Goal: Browse casually

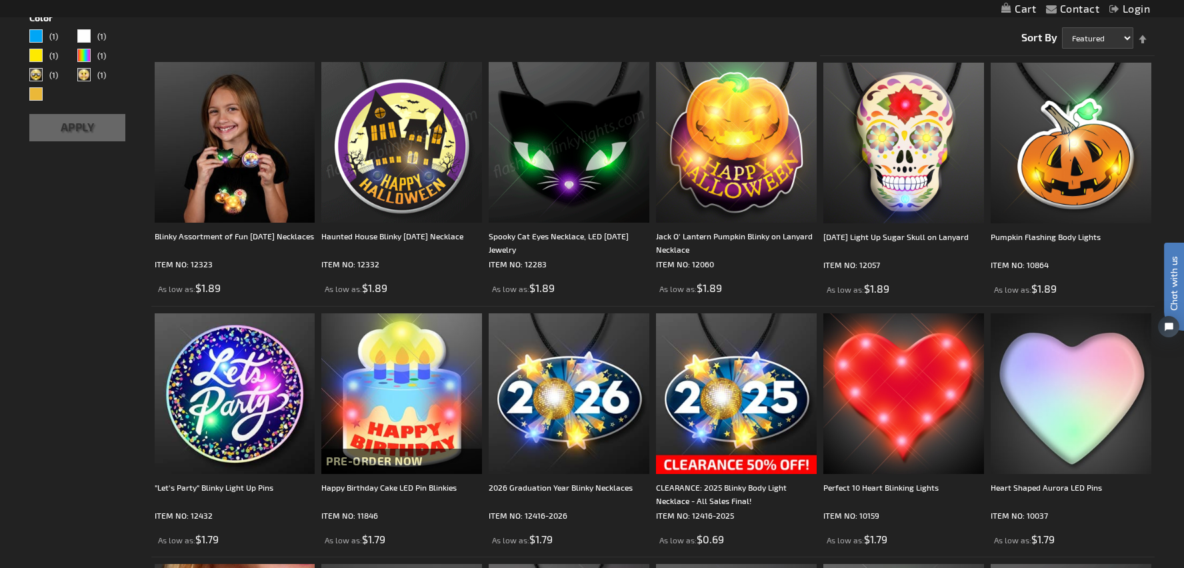
scroll to position [224, 0]
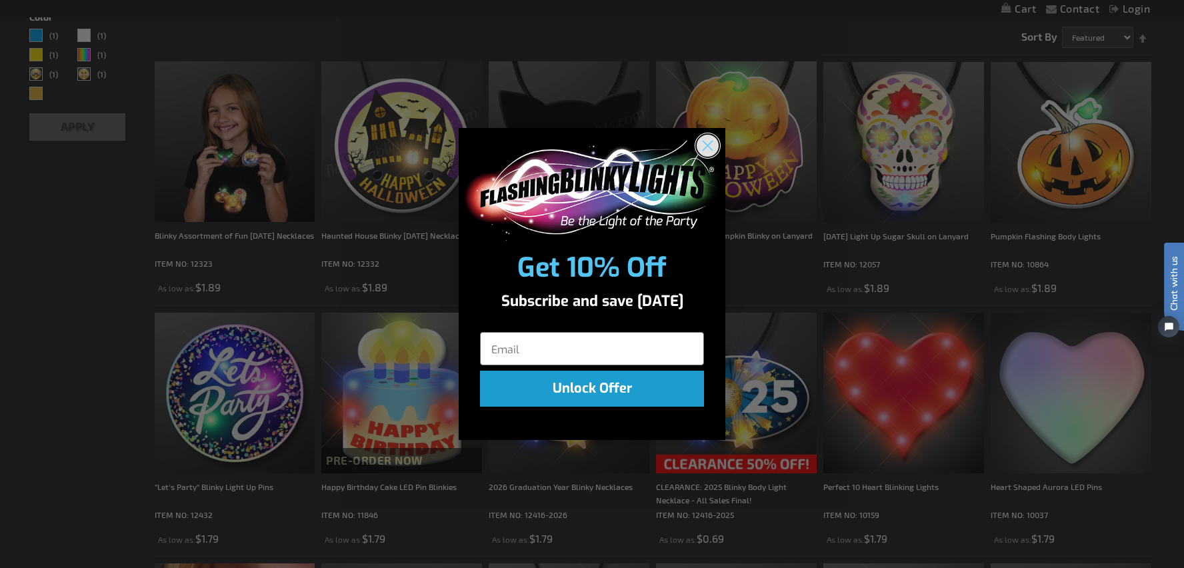
click at [708, 141] on circle "Close dialog" at bounding box center [708, 145] width 22 height 22
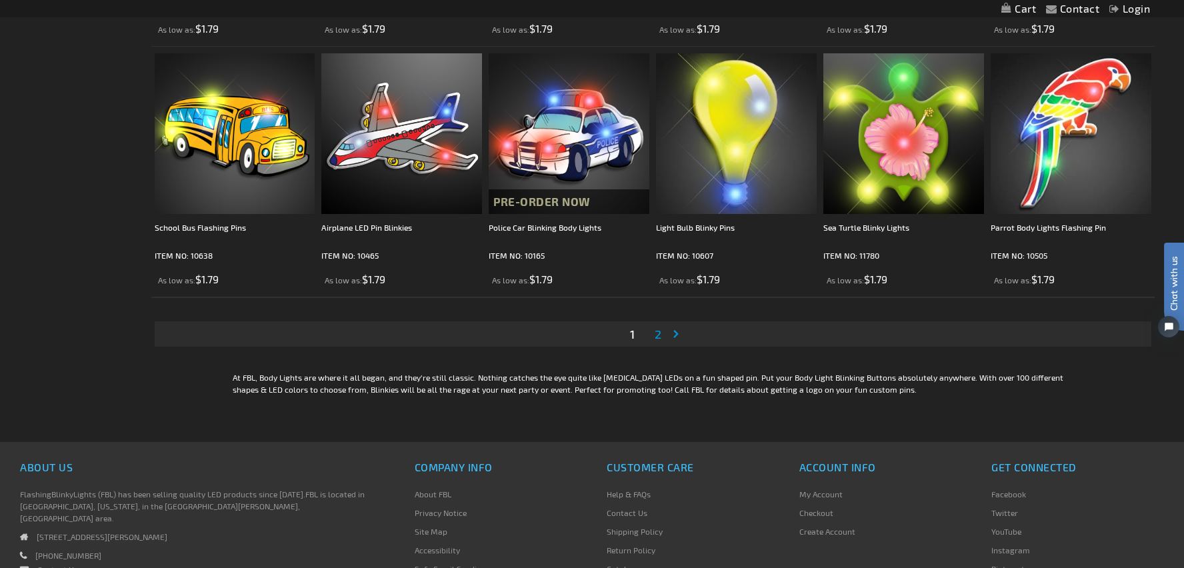
scroll to position [2488, 0]
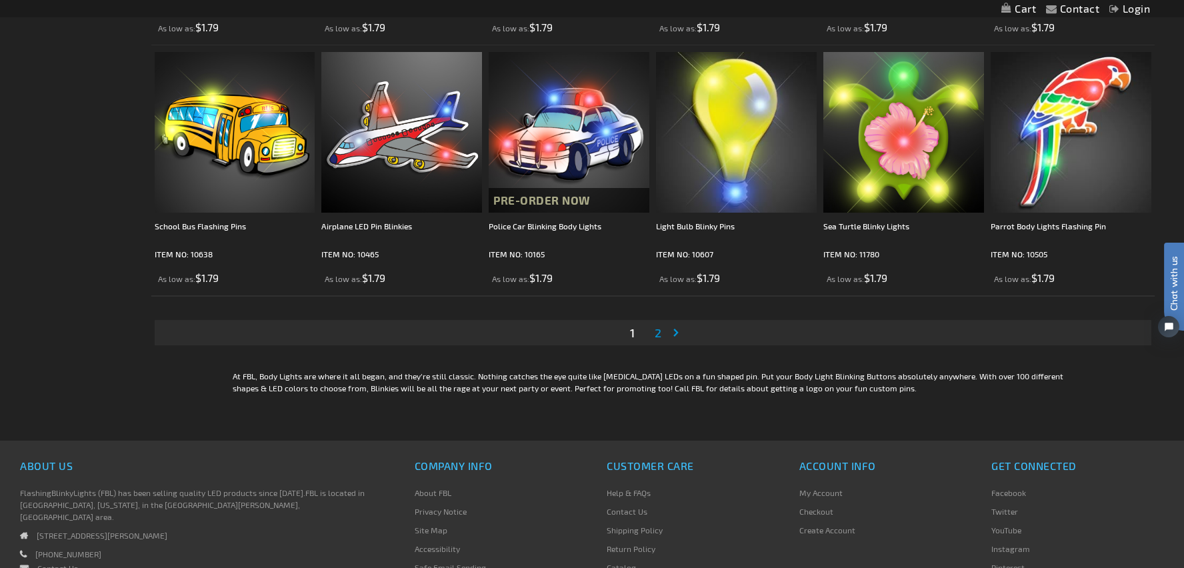
click at [657, 331] on span "2" at bounding box center [658, 332] width 7 height 15
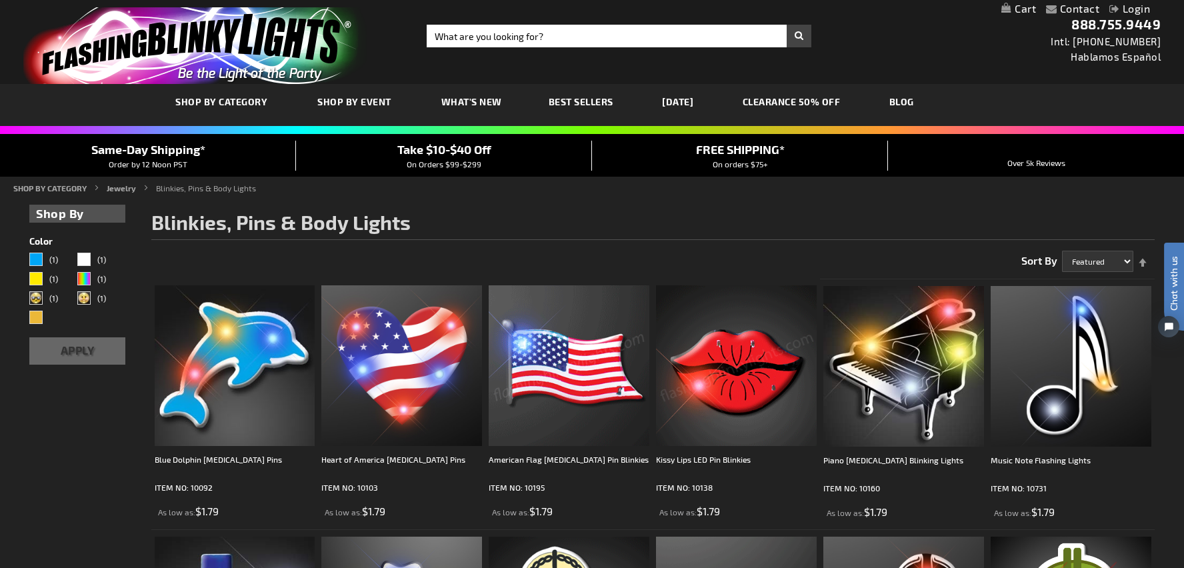
click at [593, 100] on span "Best Sellers" at bounding box center [581, 101] width 65 height 11
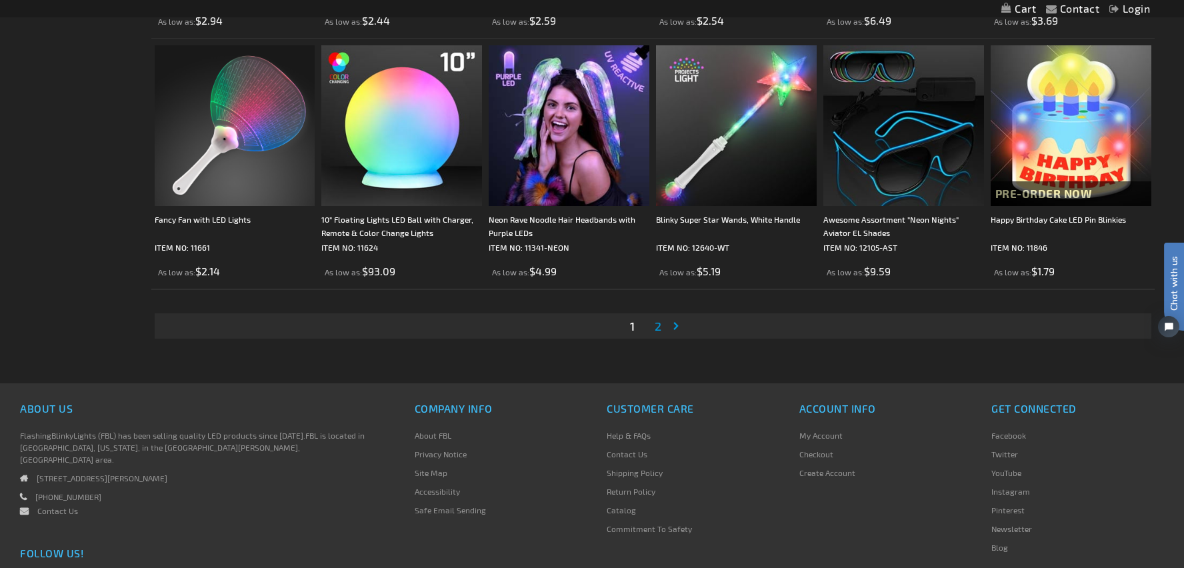
scroll to position [2662, 0]
click at [657, 325] on span "2" at bounding box center [658, 325] width 7 height 15
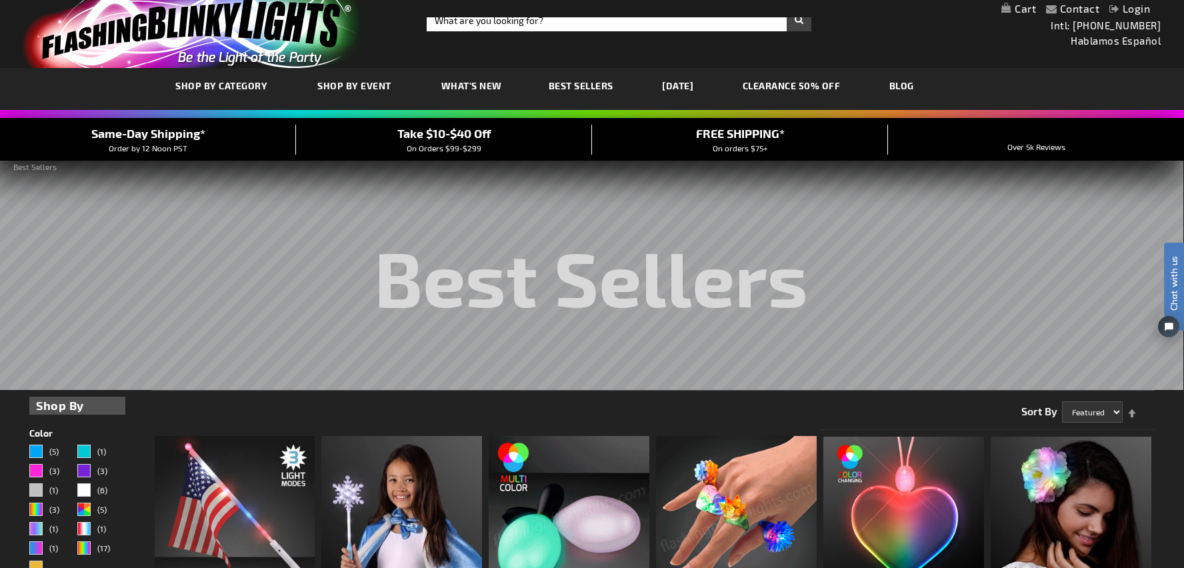
scroll to position [14, 0]
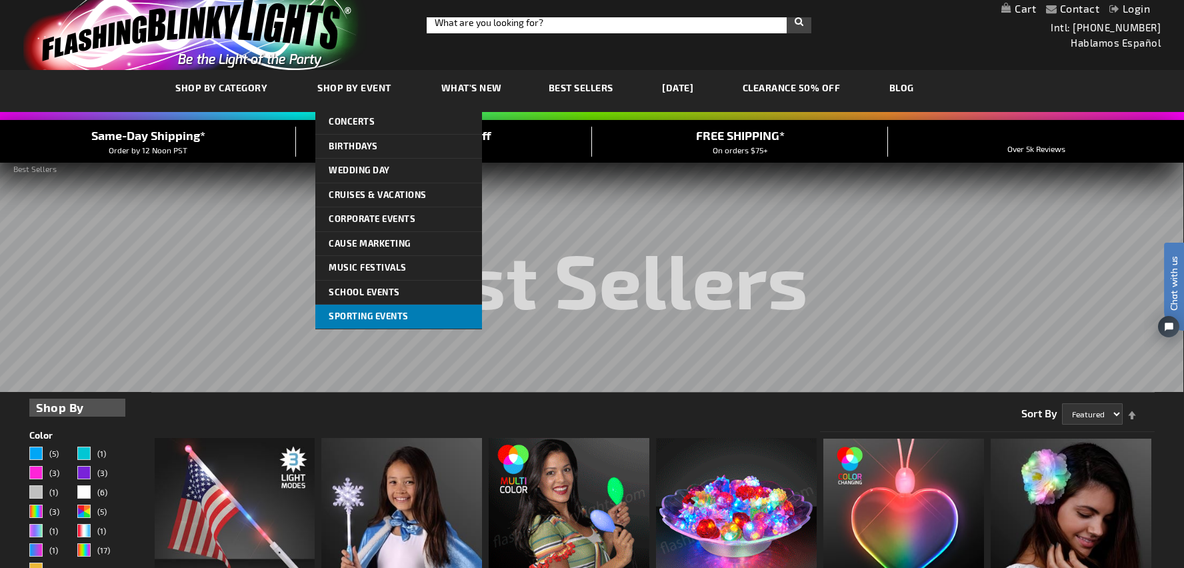
click at [362, 315] on span "Sporting Events" at bounding box center [369, 316] width 80 height 11
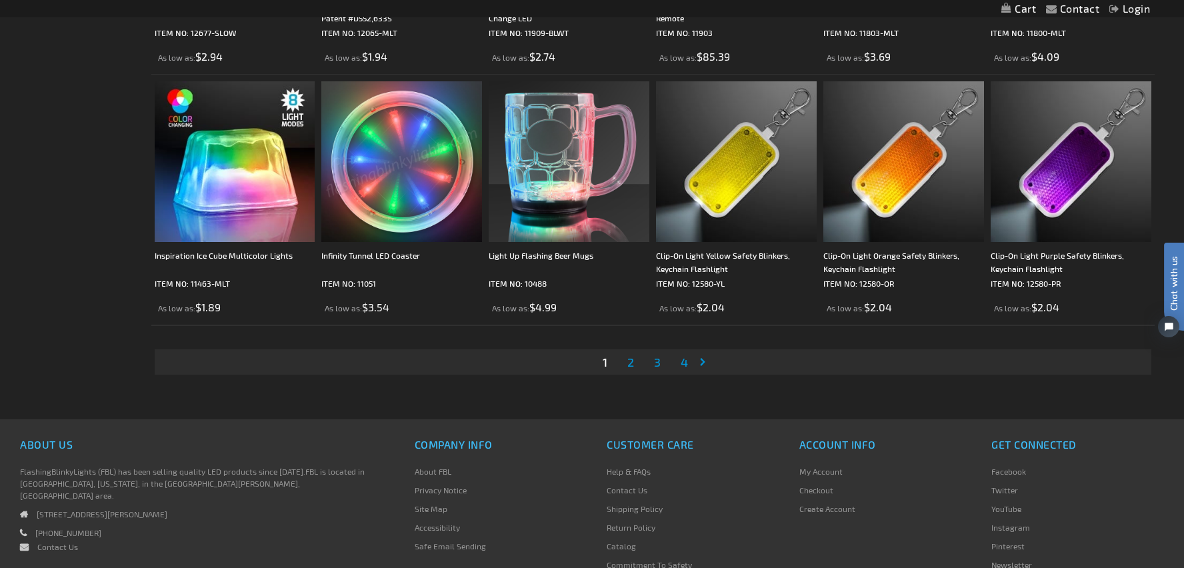
scroll to position [2628, 0]
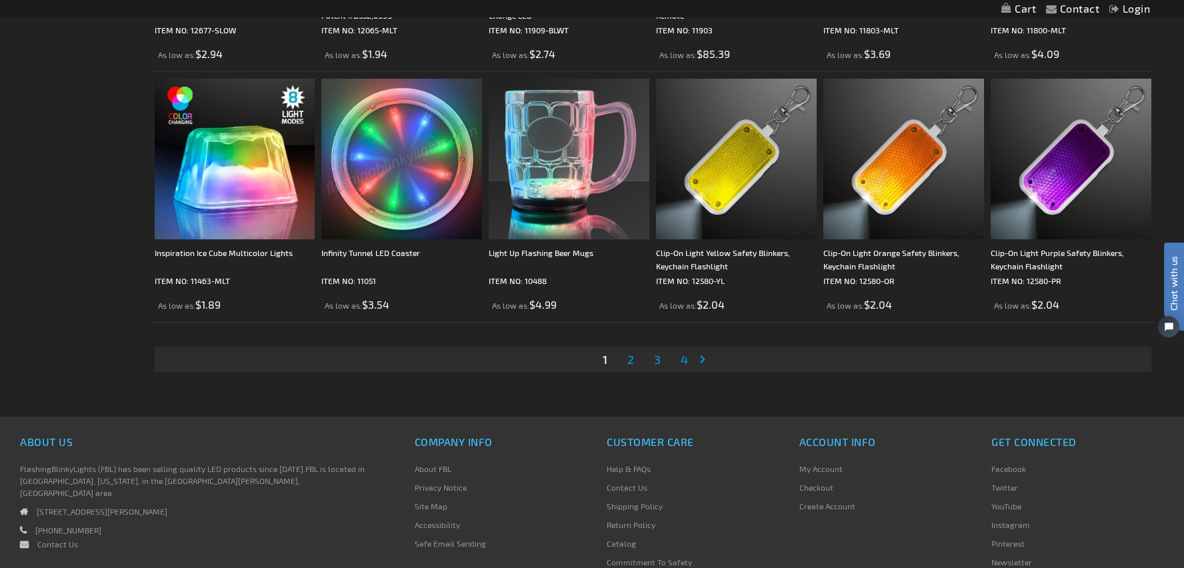
click at [630, 358] on span "2" at bounding box center [630, 359] width 7 height 15
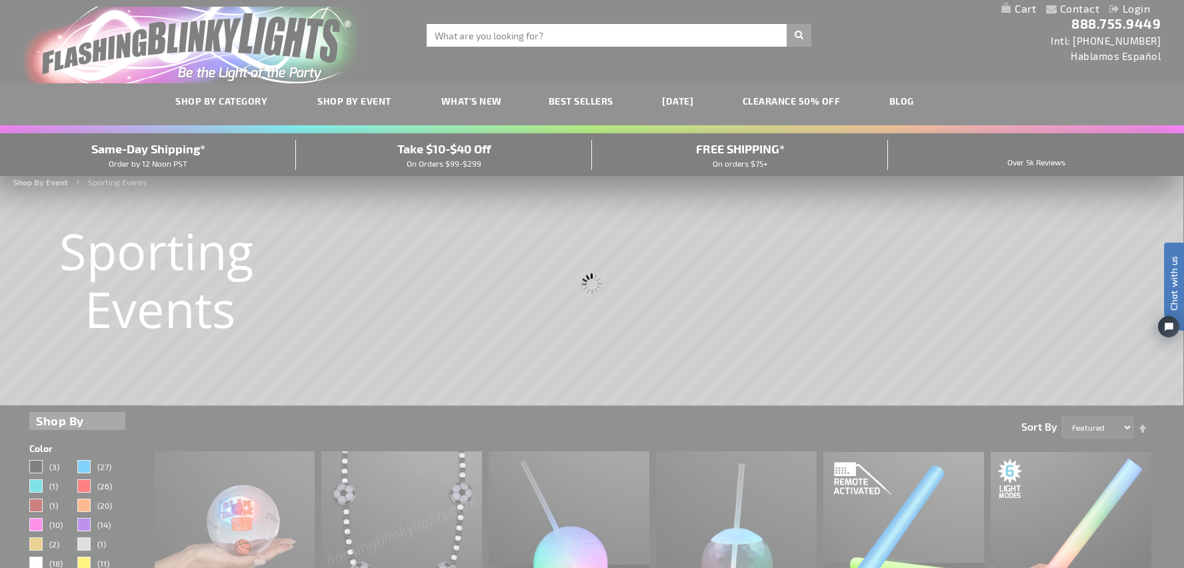
scroll to position [0, 0]
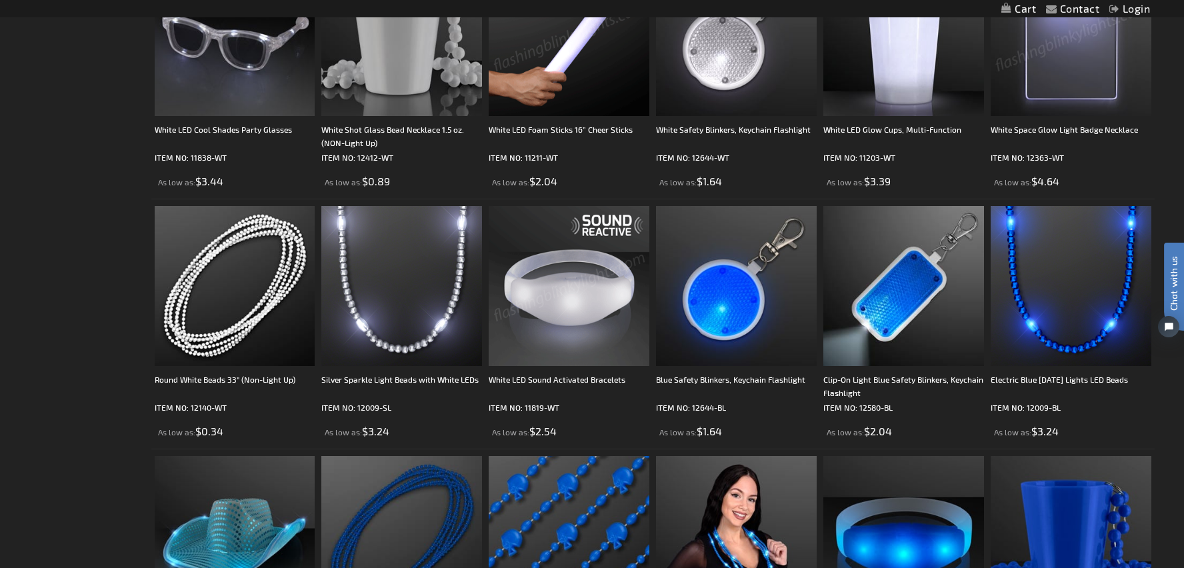
scroll to position [745, 0]
